Goal: Obtain resource: Download file/media

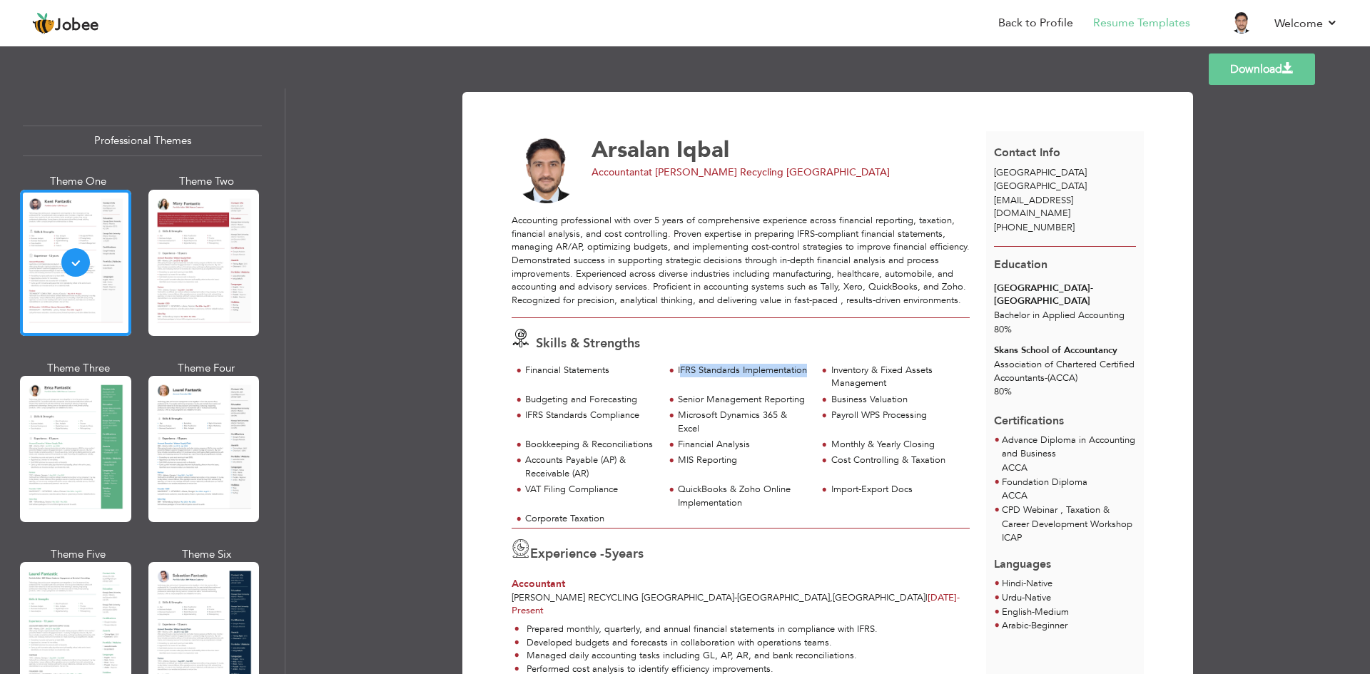
drag, startPoint x: 679, startPoint y: 372, endPoint x: 805, endPoint y: 376, distance: 126.4
click at [805, 376] on div "IFRS Standards Implementation" at bounding box center [743, 371] width 131 height 14
click at [678, 372] on div "IFRS Standards Implementation" at bounding box center [743, 371] width 131 height 14
click at [706, 370] on div "IFRS Standards Implementation" at bounding box center [743, 371] width 131 height 14
drag, startPoint x: 675, startPoint y: 371, endPoint x: 807, endPoint y: 374, distance: 132.1
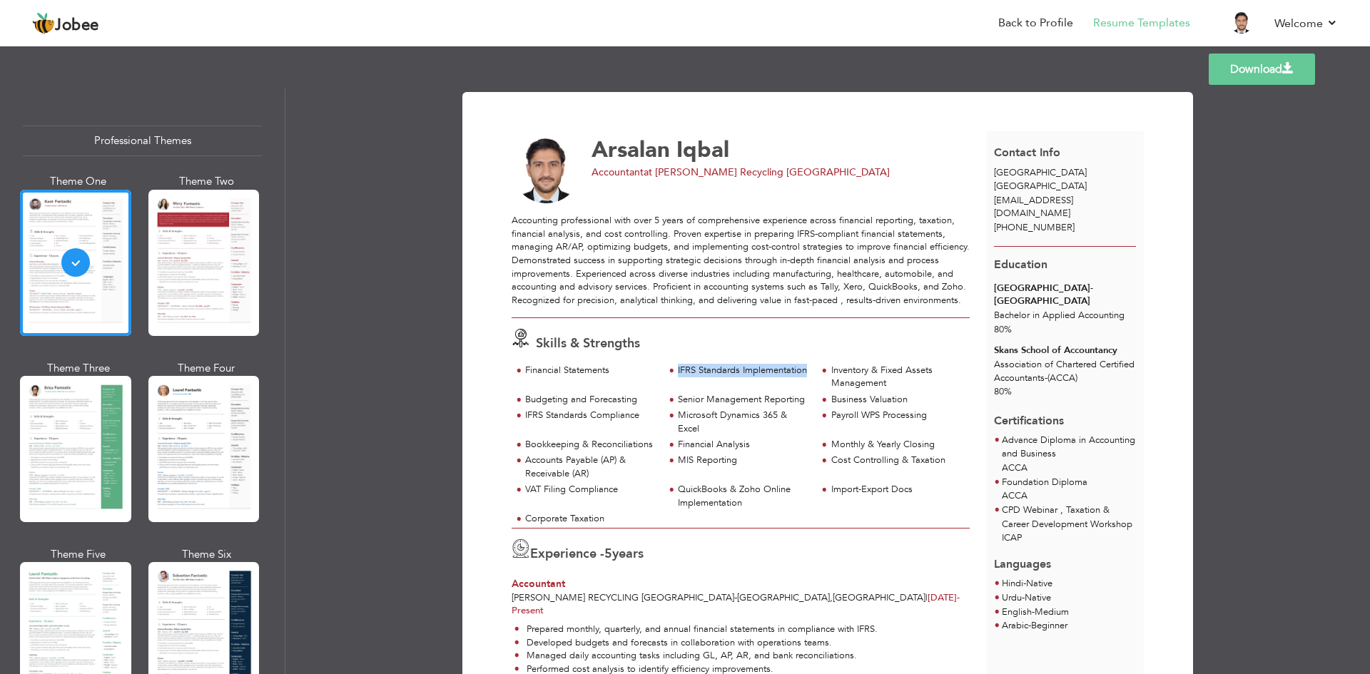
click at [807, 374] on div "IFRS Standards Implementation" at bounding box center [741, 372] width 153 height 16
copy div "IFRS Standards Implementation"
click at [837, 449] on div "Monthly & Yearly Closing" at bounding box center [897, 445] width 131 height 14
drag, startPoint x: 675, startPoint y: 400, endPoint x: 804, endPoint y: 401, distance: 128.5
click at [804, 401] on div "Senior Management Reporting" at bounding box center [743, 400] width 131 height 14
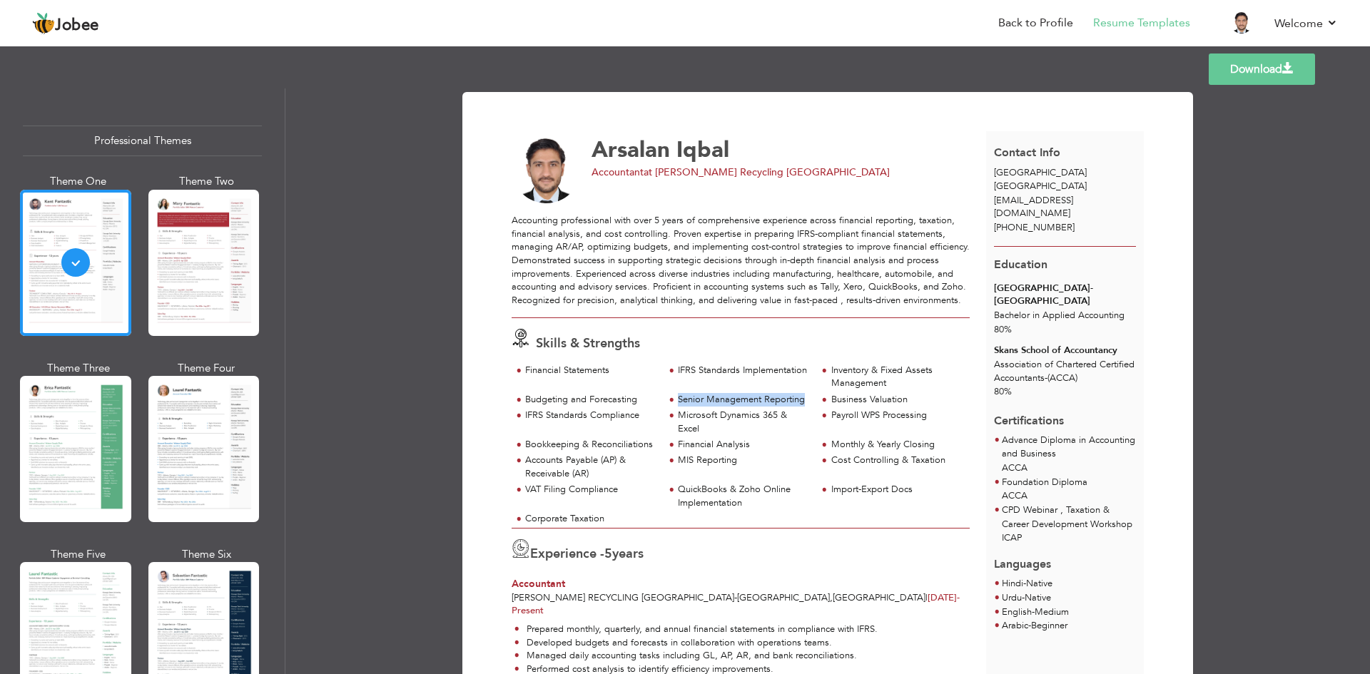
copy div "Senior Management Reporting"
drag, startPoint x: 676, startPoint y: 447, endPoint x: 752, endPoint y: 438, distance: 76.9
click at [752, 438] on div "Financial Analysis" at bounding box center [743, 445] width 131 height 14
copy div "Financial Analysis"
drag, startPoint x: 678, startPoint y: 492, endPoint x: 754, endPoint y: 500, distance: 76.1
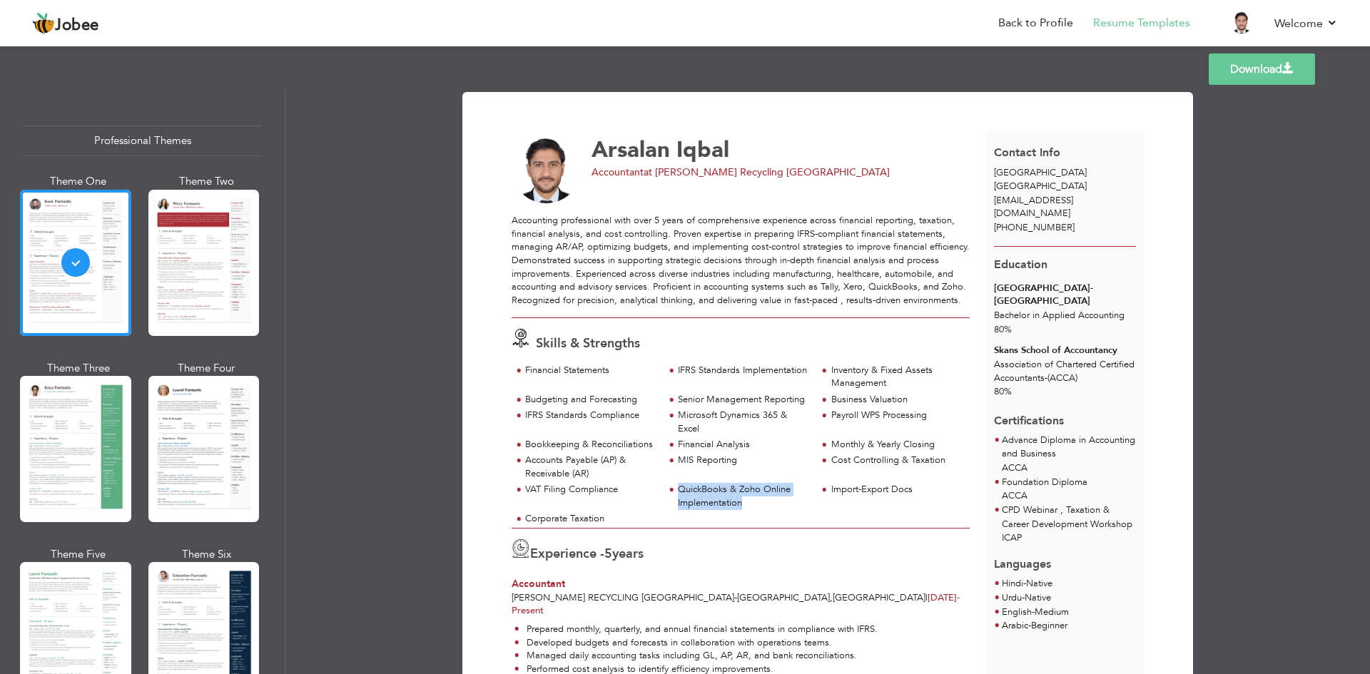
click at [754, 500] on div "QuickBooks & Zoho Online Implementation" at bounding box center [743, 496] width 131 height 26
copy div "QuickBooks & Zoho Online Implementation"
drag, startPoint x: 828, startPoint y: 493, endPoint x: 916, endPoint y: 497, distance: 88.6
click at [916, 497] on div "Import-Export Docs" at bounding box center [893, 491] width 153 height 16
copy div "Import-Export Docs"
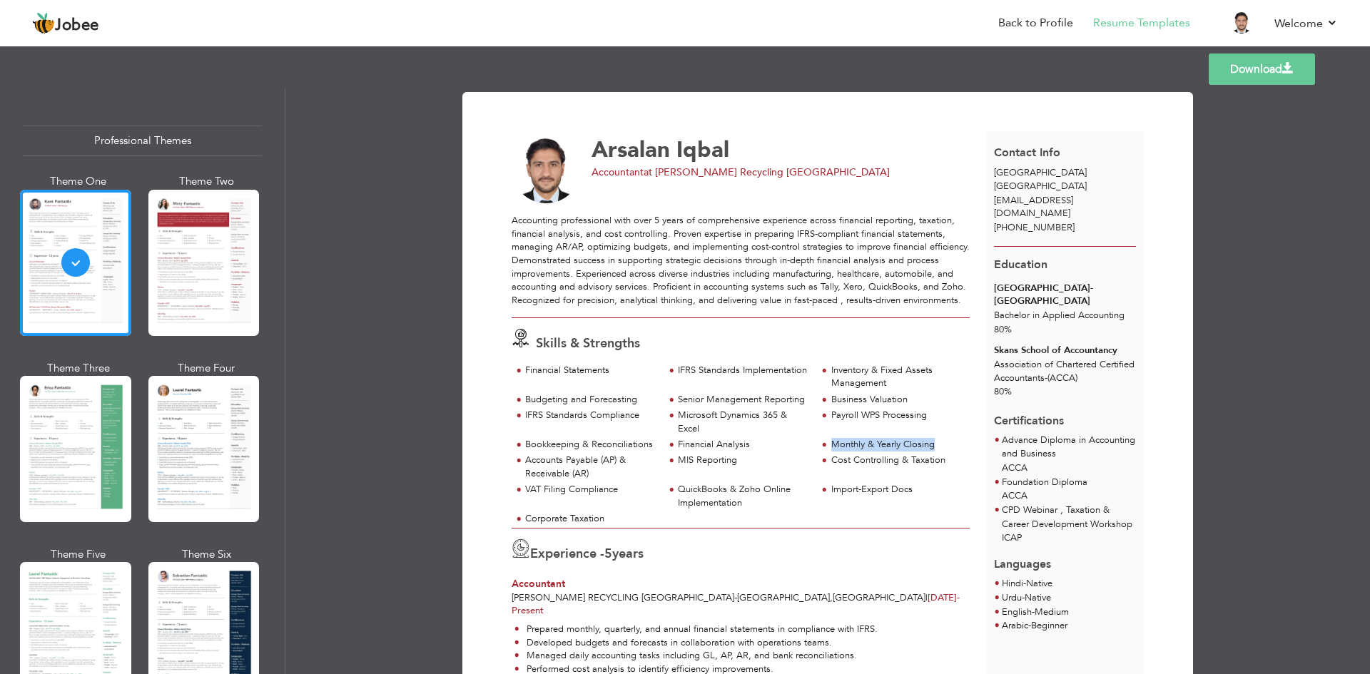
drag, startPoint x: 829, startPoint y: 443, endPoint x: 939, endPoint y: 441, distance: 109.9
click at [939, 441] on div "Monthly & Yearly Closing" at bounding box center [897, 445] width 131 height 14
copy div "Monthly & Yearly Closing"
drag, startPoint x: 525, startPoint y: 463, endPoint x: 592, endPoint y: 474, distance: 68.6
click at [592, 474] on div "Accounts Payable (AP) & Receivable (AR)" at bounding box center [590, 467] width 131 height 26
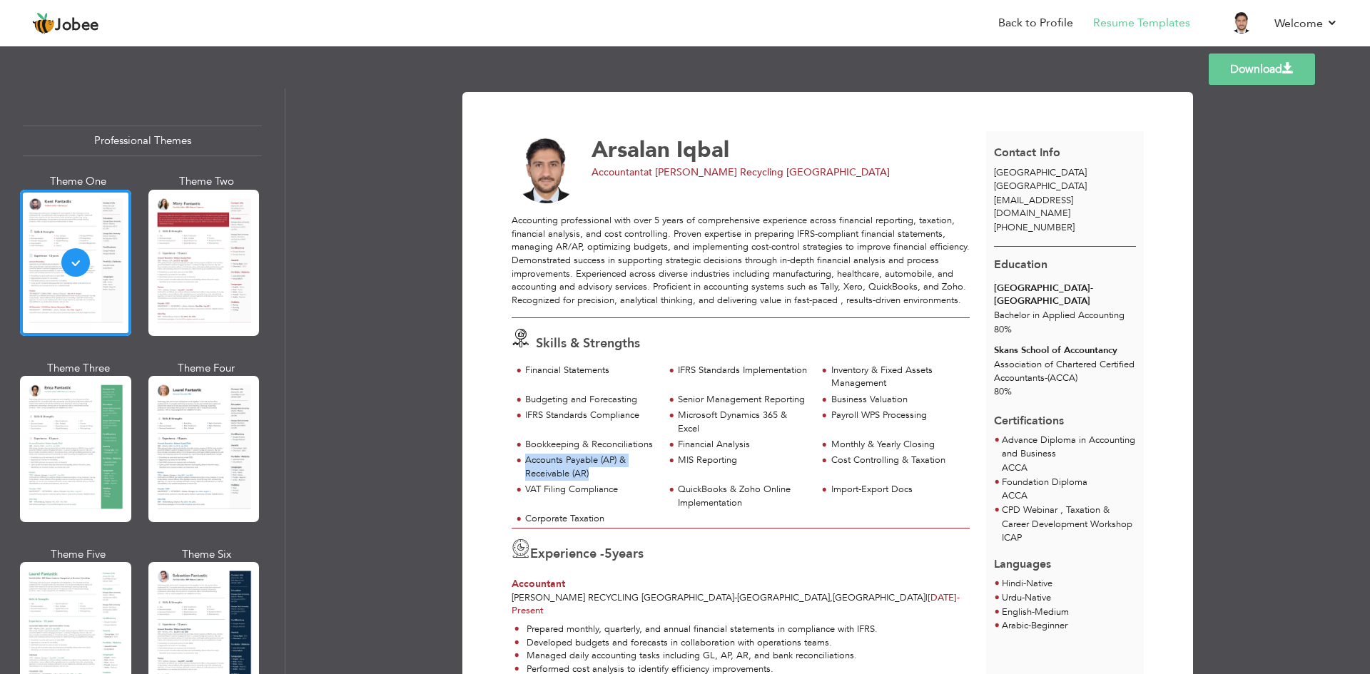
copy div "Accounts Payable (AP) & Receivable (AR)"
drag, startPoint x: 523, startPoint y: 445, endPoint x: 656, endPoint y: 445, distance: 132.8
click at [656, 445] on div "Bookkeeping & Reconciliations" at bounding box center [588, 446] width 153 height 16
copy div "Bookkeeping & Reconciliations"
drag, startPoint x: 831, startPoint y: 402, endPoint x: 907, endPoint y: 394, distance: 76.8
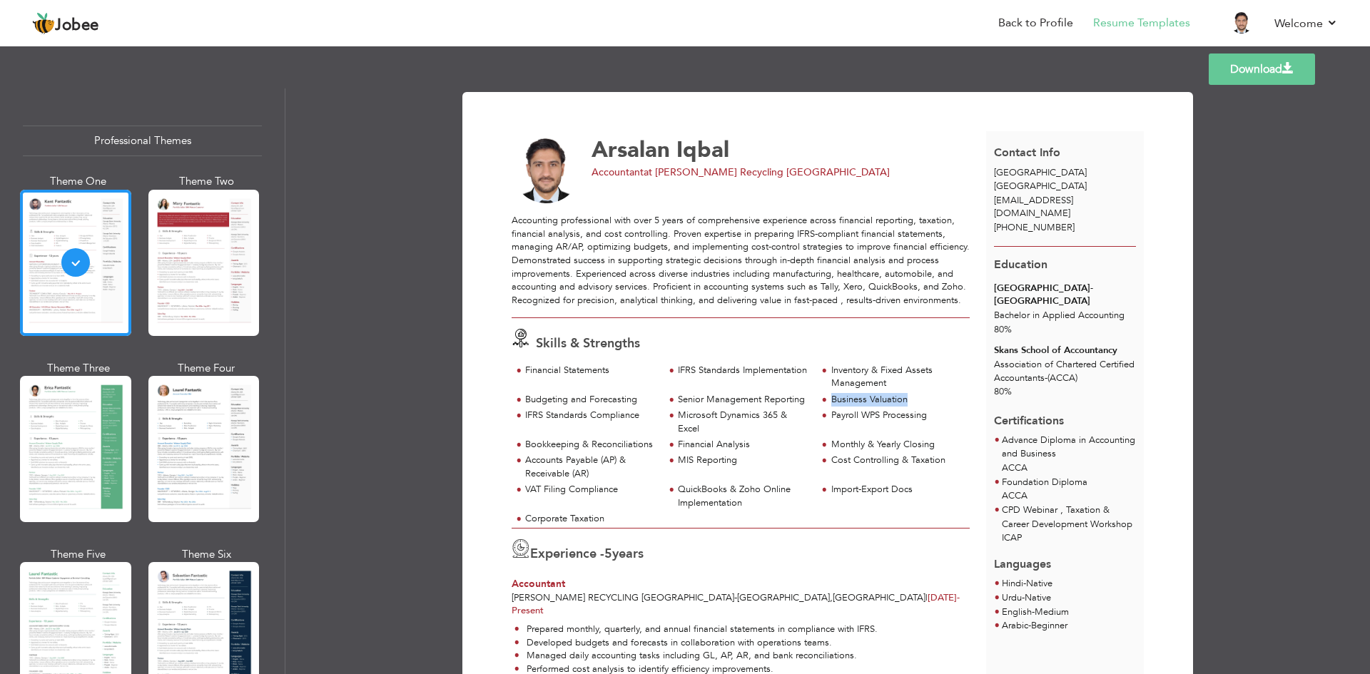
click at [907, 394] on div "Business Valuation" at bounding box center [897, 400] width 131 height 14
copy div "Business Valuation"
drag, startPoint x: 829, startPoint y: 463, endPoint x: 896, endPoint y: 462, distance: 66.4
click at [896, 462] on div "Cost Controlling & Taxation" at bounding box center [897, 461] width 131 height 14
copy div "Cost Controlling"
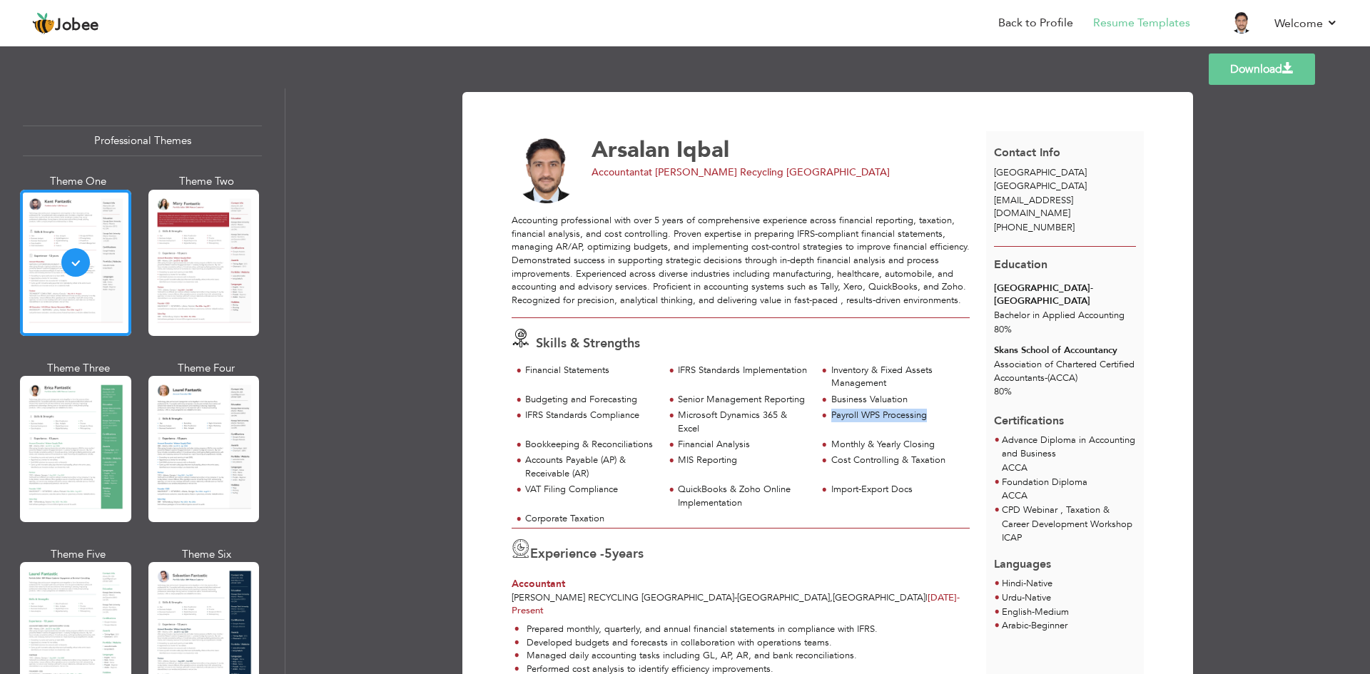
drag, startPoint x: 830, startPoint y: 413, endPoint x: 929, endPoint y: 414, distance: 98.5
click at [929, 414] on div "Payroll WPS Processing" at bounding box center [897, 416] width 131 height 14
click at [194, 470] on div at bounding box center [203, 449] width 111 height 146
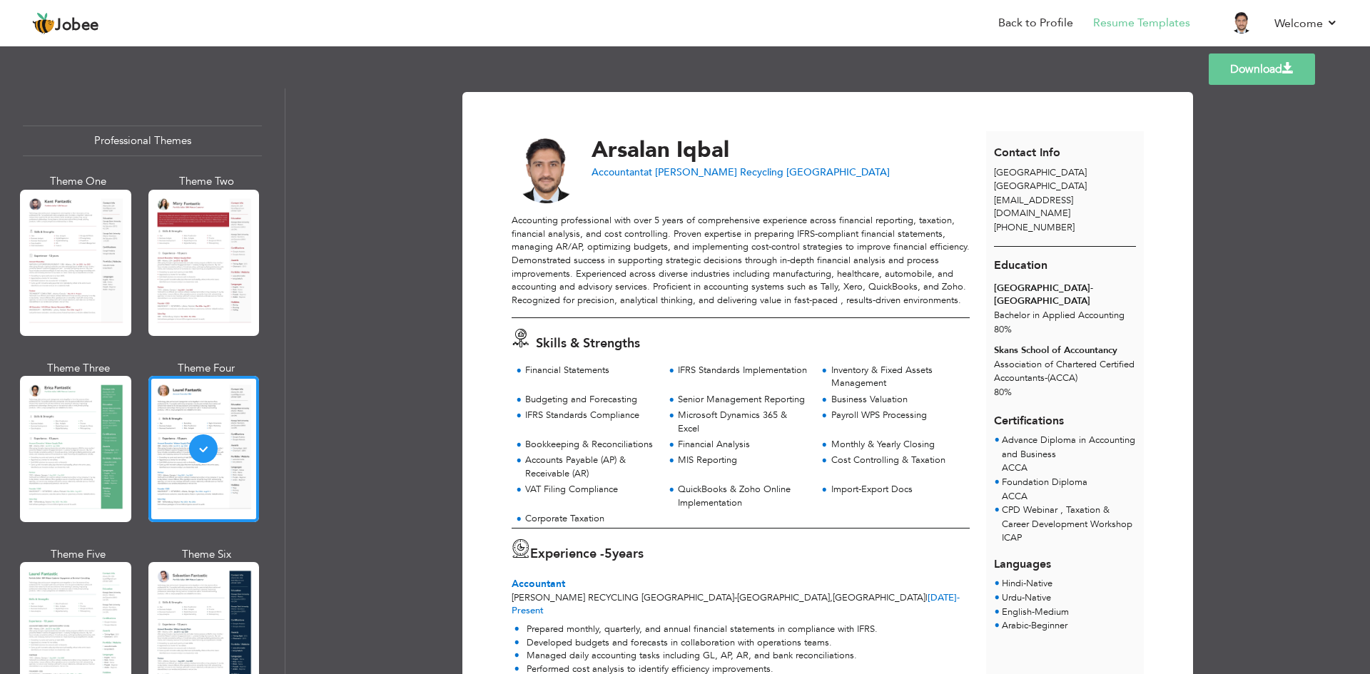
click at [1240, 66] on link "Download" at bounding box center [1262, 69] width 106 height 31
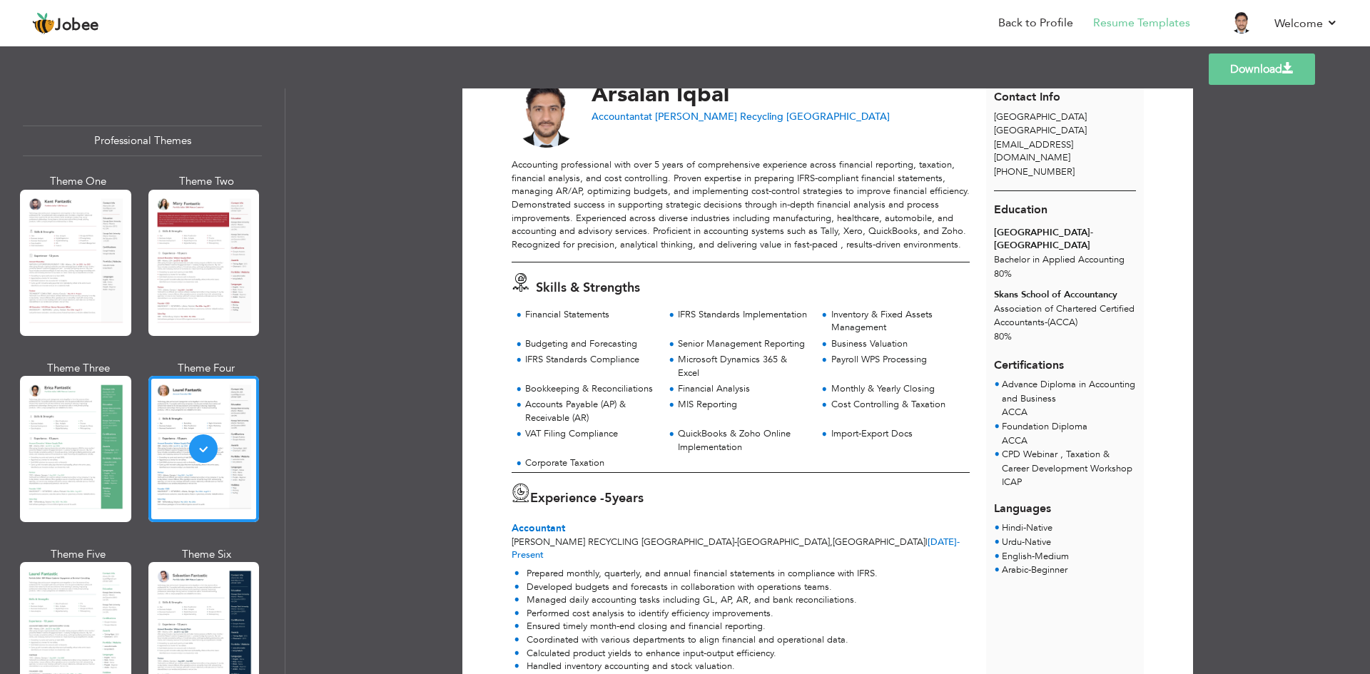
scroll to position [71, 0]
